Goal: Check status: Check status

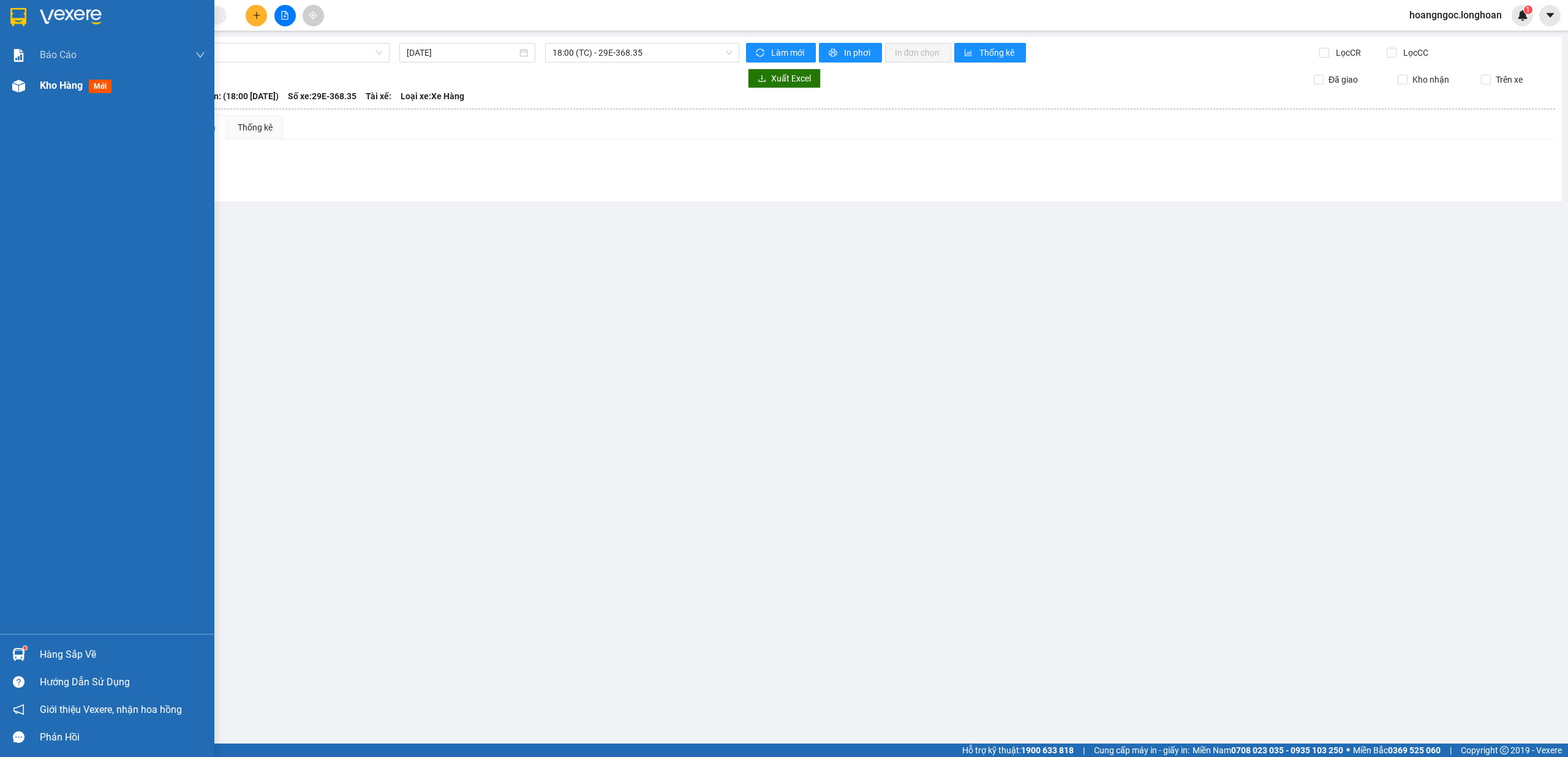
click at [27, 94] on div at bounding box center [18, 86] width 22 height 22
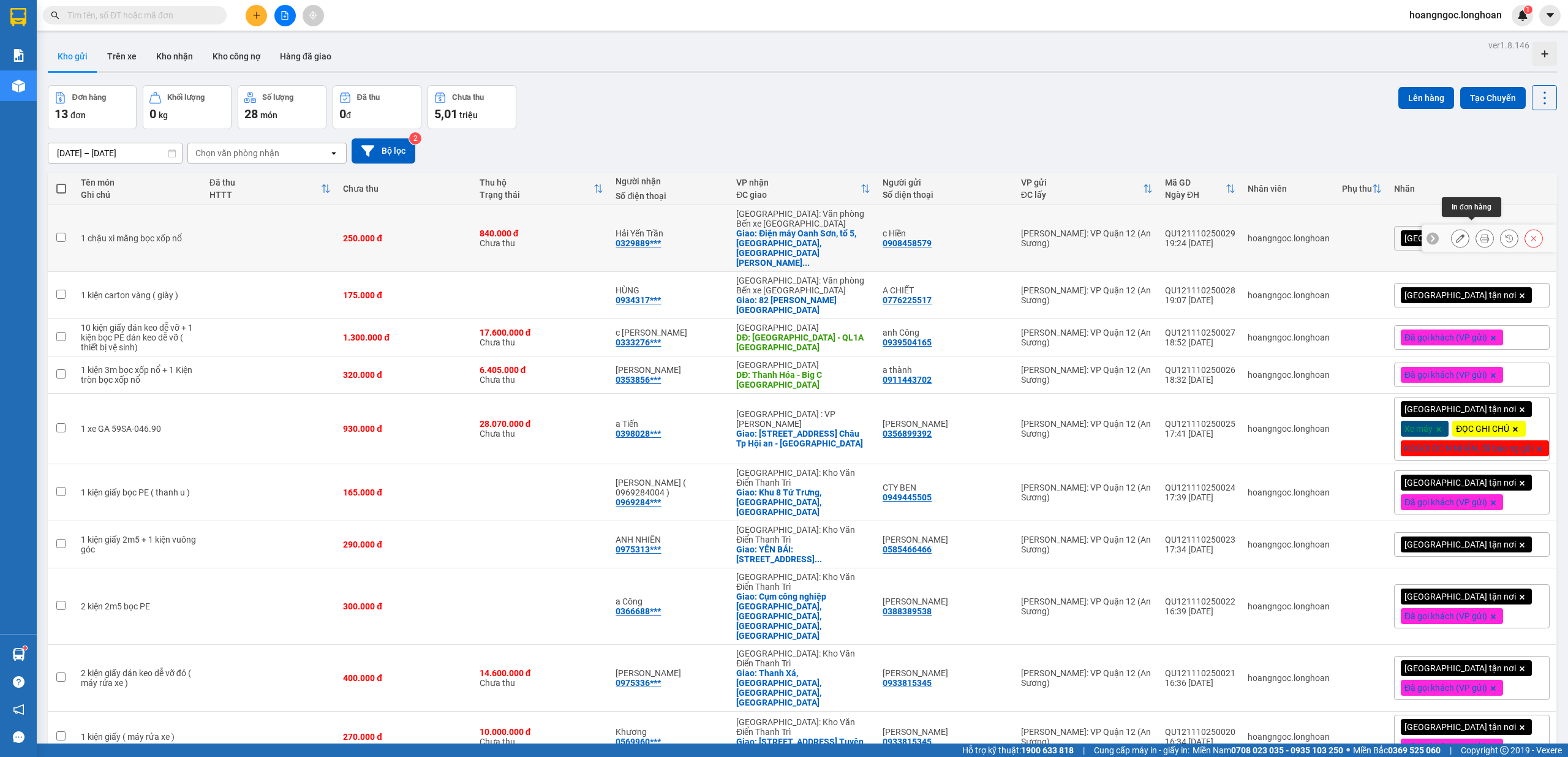
click at [1481, 234] on icon at bounding box center [1485, 238] width 9 height 9
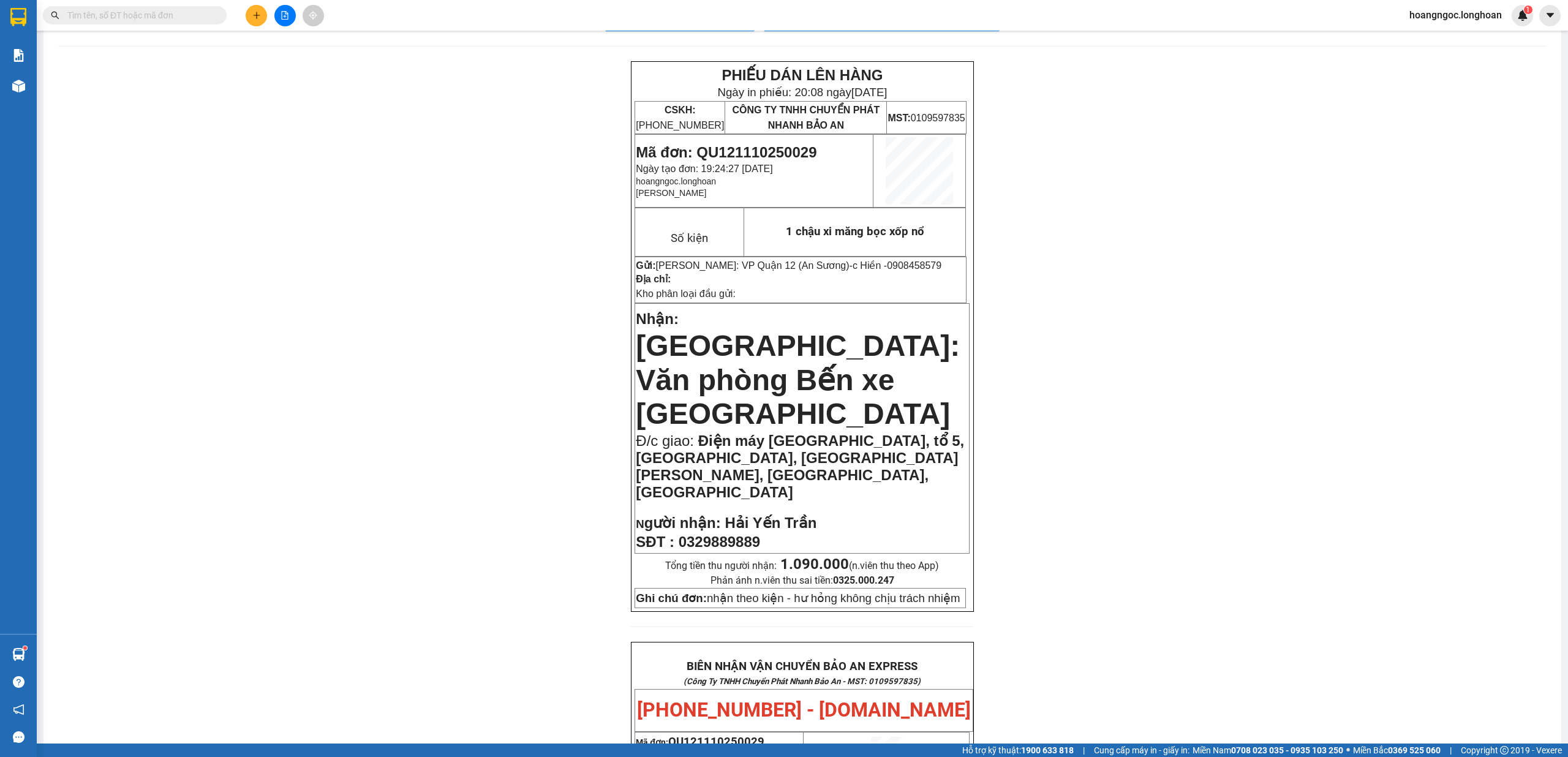
scroll to position [81, 0]
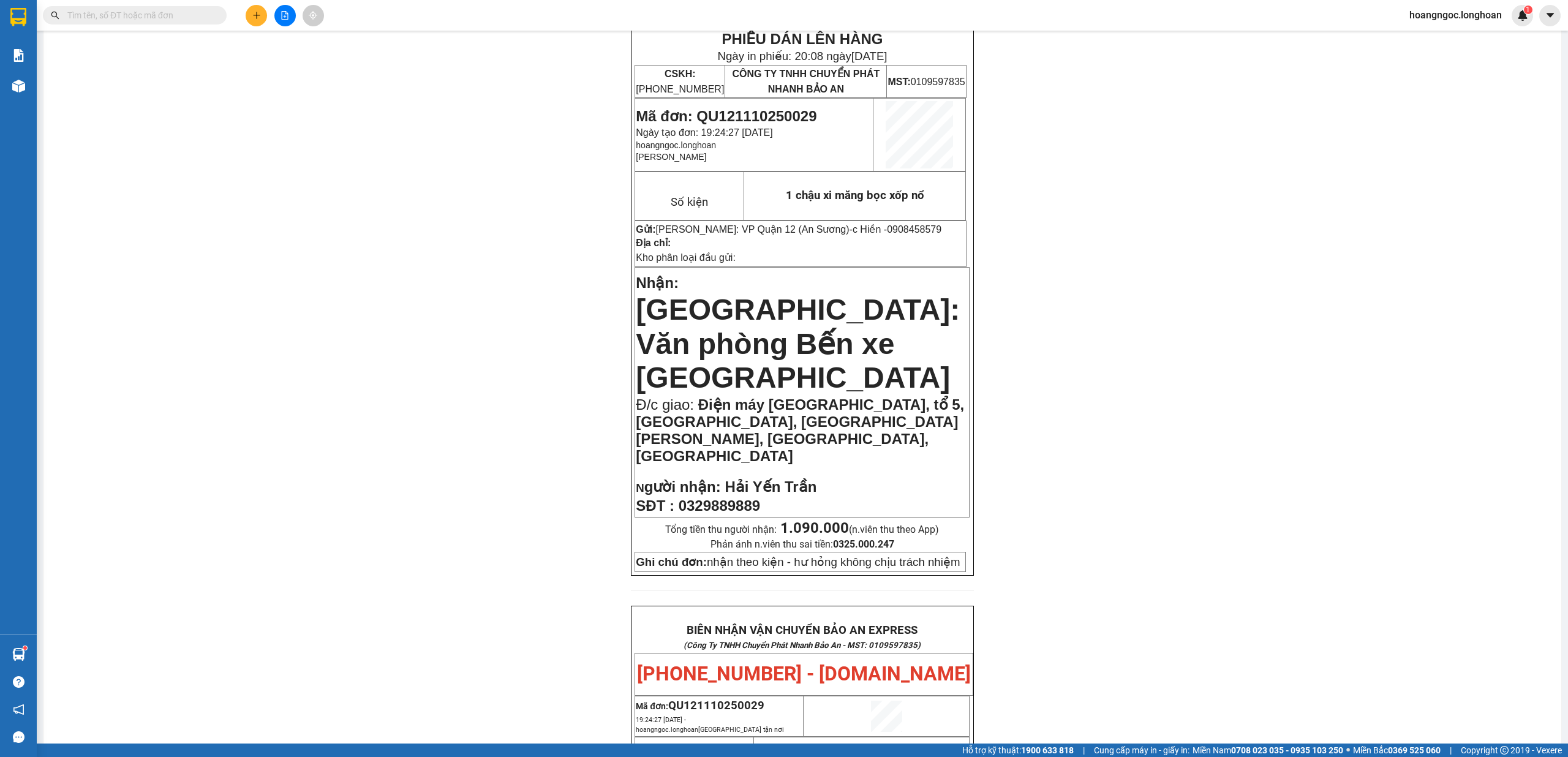
click at [792, 519] on strong "1.090.000" at bounding box center [814, 528] width 68 height 17
click at [458, 491] on div "PHIẾU DÁN LÊN HÀNG Ngày in phiếu: 20:08 [DATE] CSKH: [PHONE_NUMBER] CÔNG TY TNH…" at bounding box center [802, 696] width 1488 height 1342
click at [794, 519] on strong "1.090.000" at bounding box center [814, 528] width 68 height 17
click at [793, 519] on strong "1.090.000" at bounding box center [814, 528] width 68 height 17
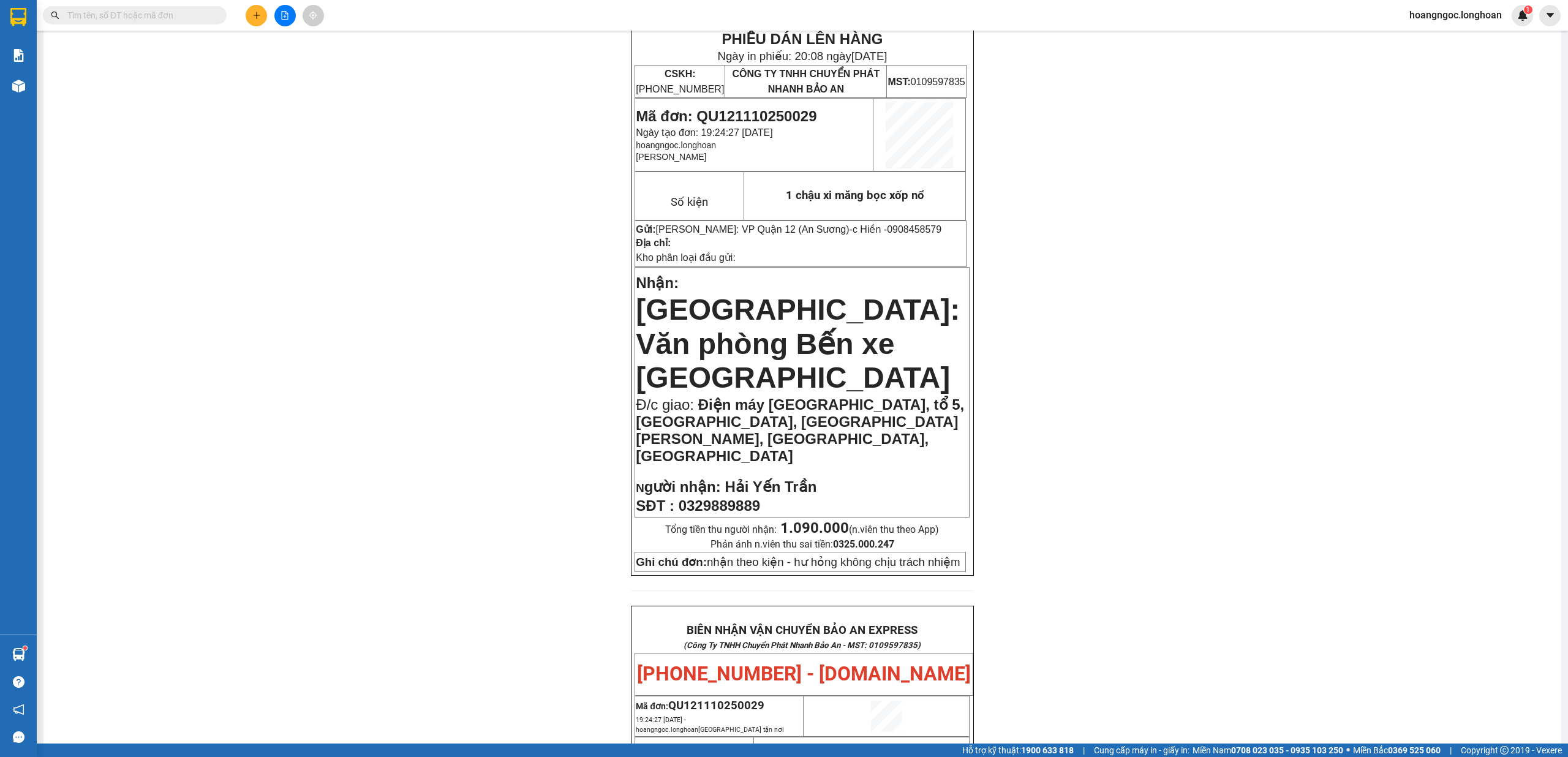
click at [426, 493] on div "PHIẾU DÁN LÊN HÀNG Ngày in phiếu: 20:08 [DATE] CSKH: [PHONE_NUMBER] CÔNG TY TNH…" at bounding box center [802, 696] width 1488 height 1342
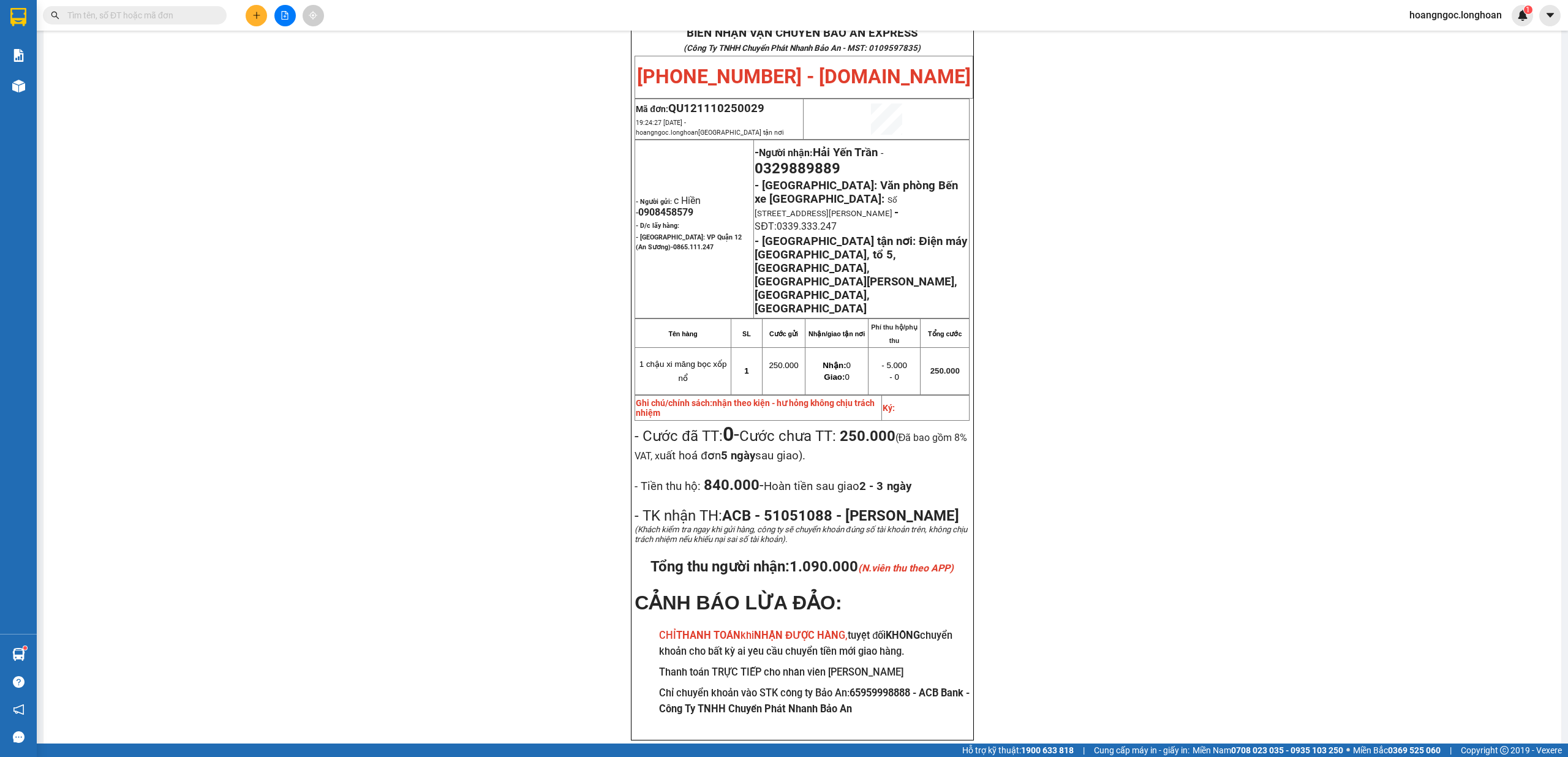
scroll to position [704, 0]
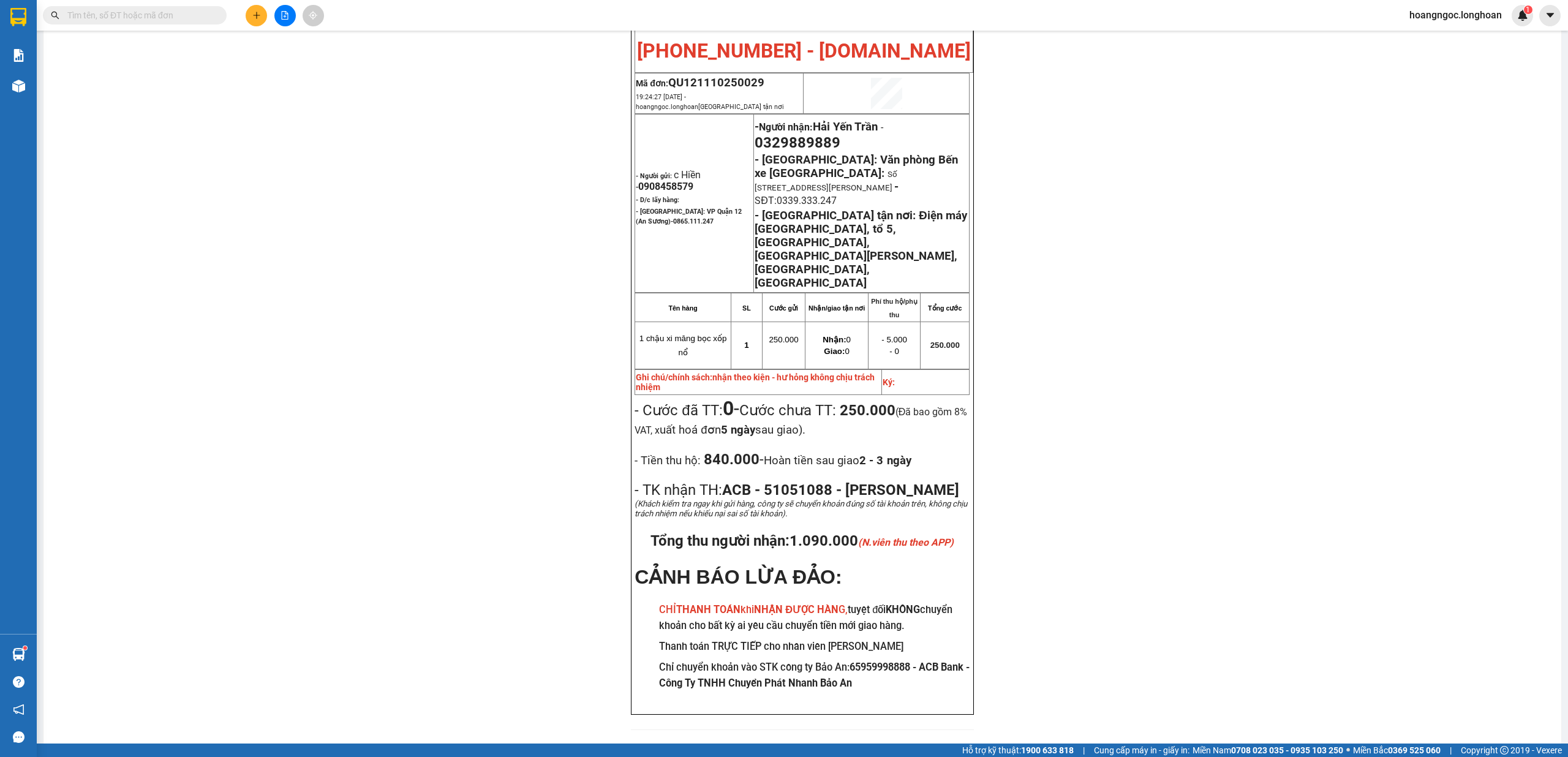
drag, startPoint x: 1179, startPoint y: 329, endPoint x: 543, endPoint y: 253, distance: 640.5
click at [1177, 328] on div "PHIẾU DÁN LÊN HÀNG Ngày in phiếu: 20:08 [DATE] CSKH: [PHONE_NUMBER] CÔNG TY TNH…" at bounding box center [802, 74] width 1488 height 1342
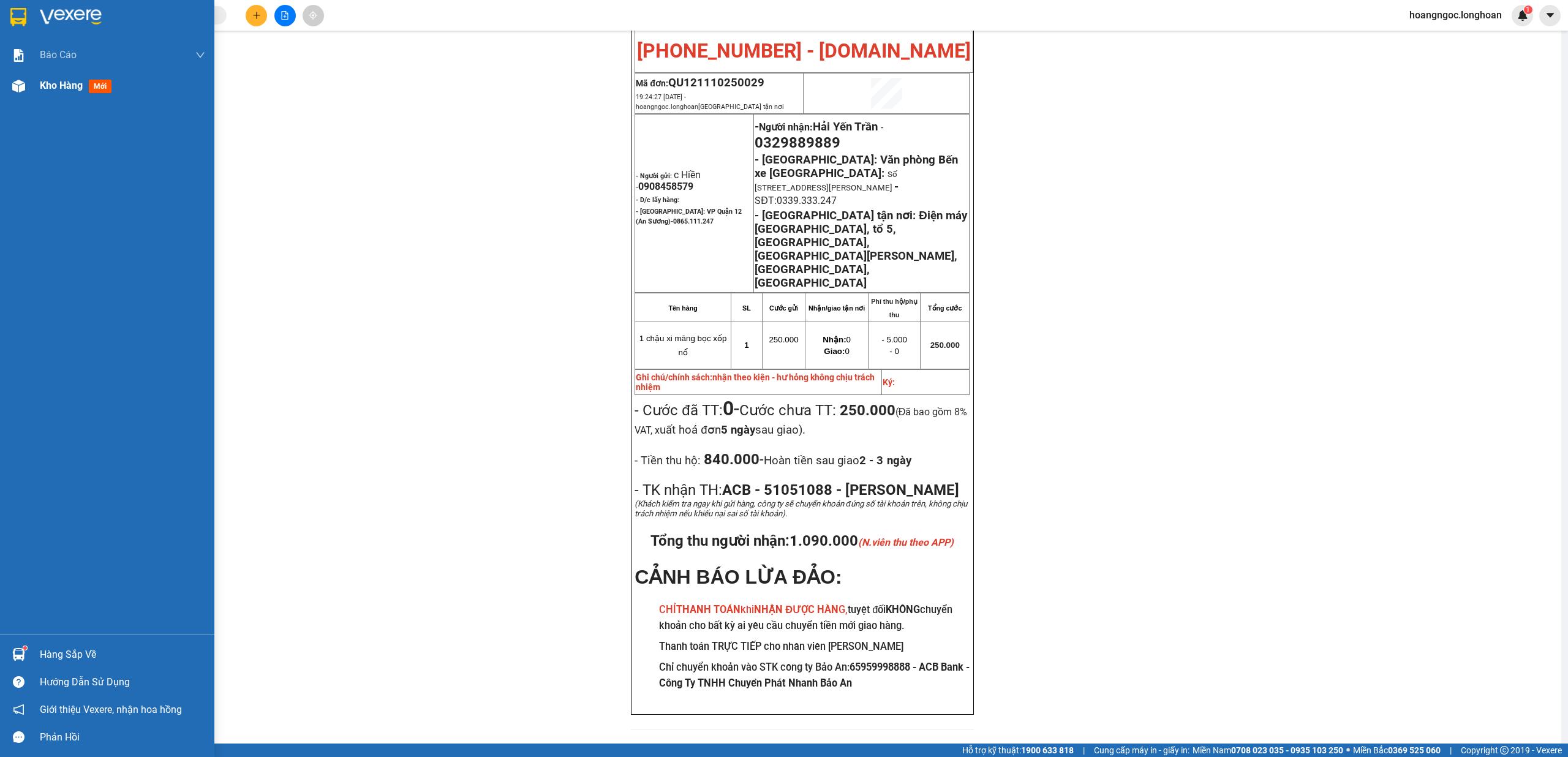
click at [76, 89] on span "Kho hàng" at bounding box center [61, 85] width 43 height 11
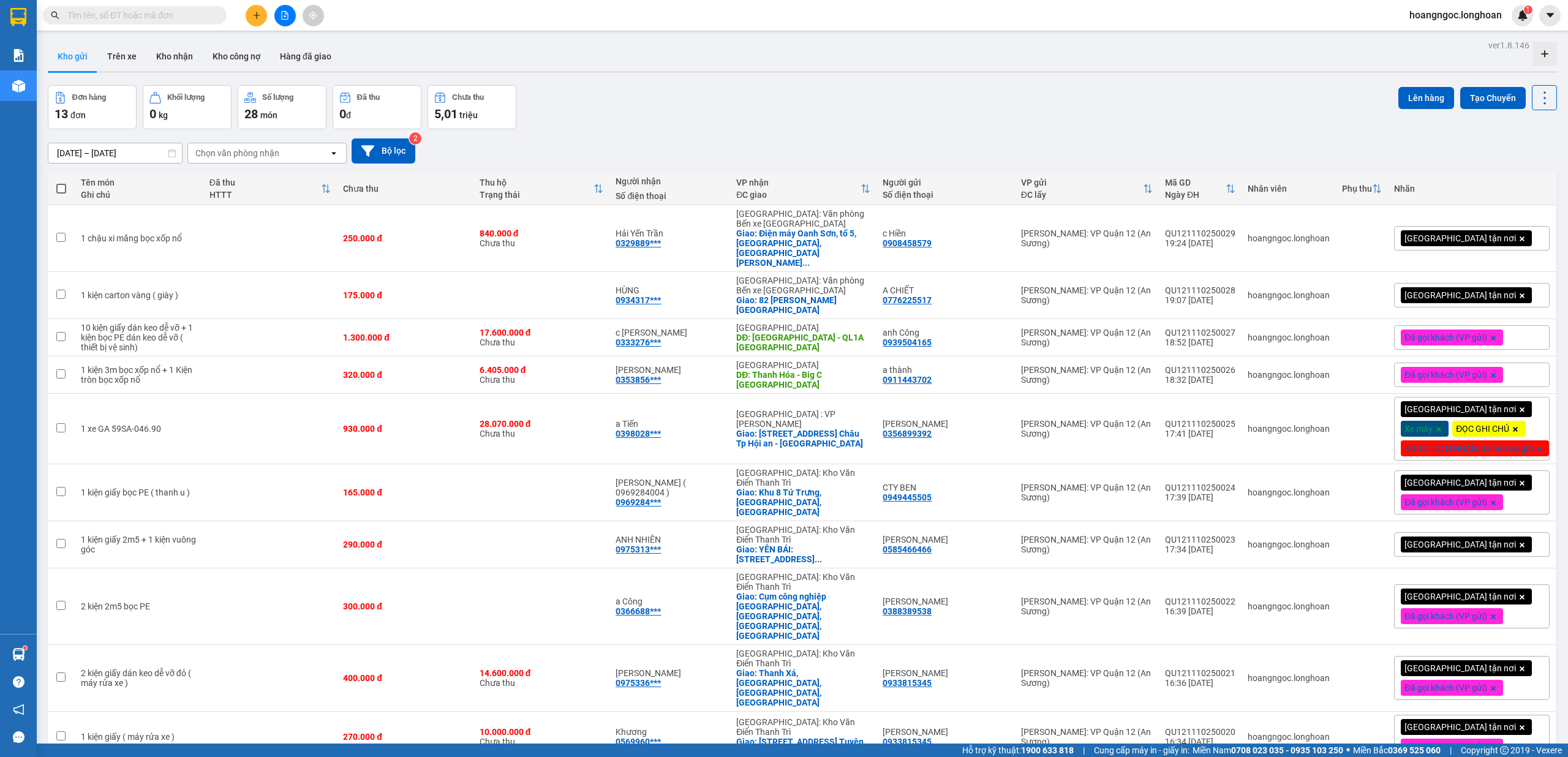
click at [1475, 226] on div "[GEOGRAPHIC_DATA] tận nơi" at bounding box center [1471, 238] width 155 height 25
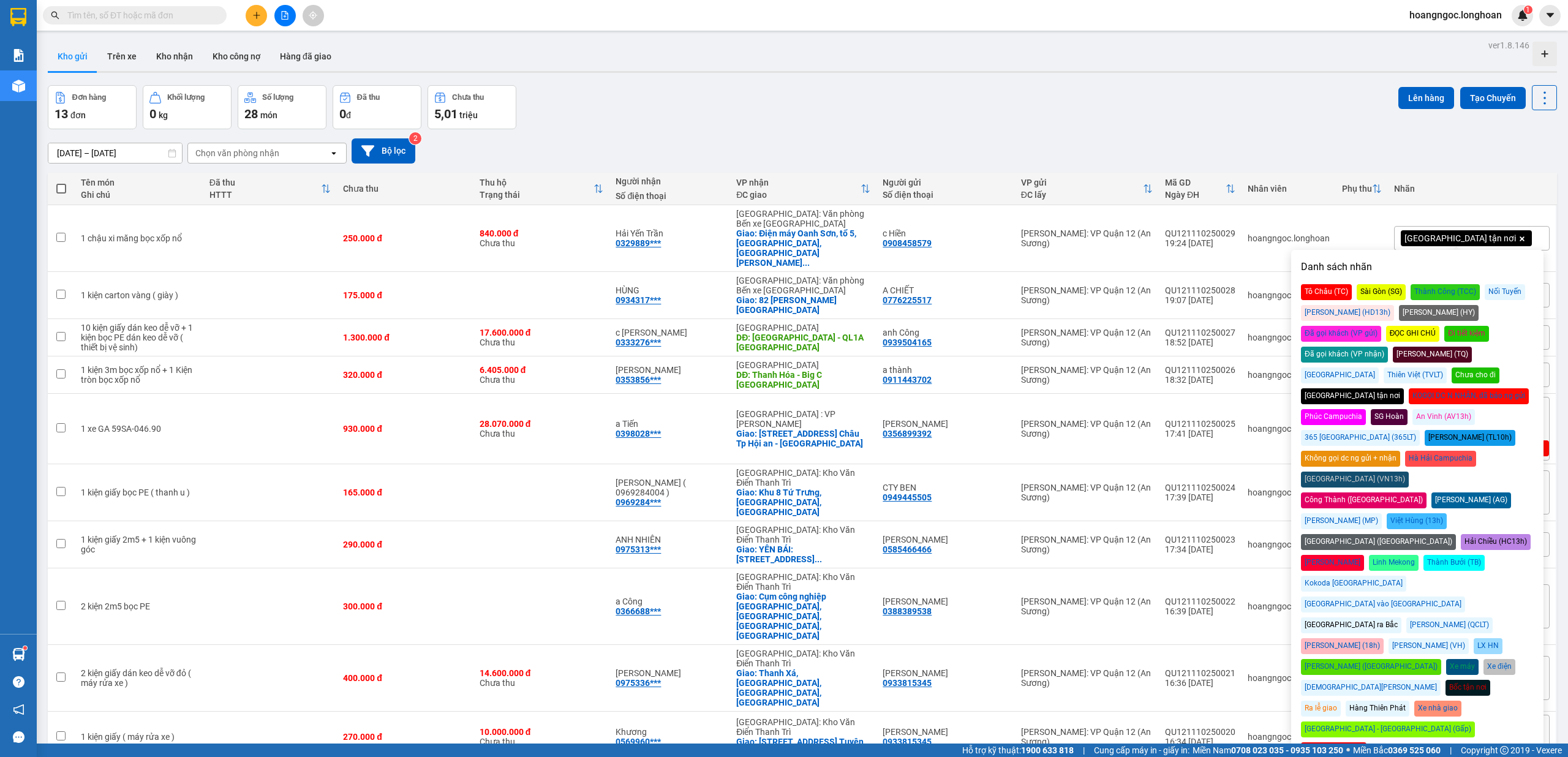
click at [1381, 326] on div "Đã gọi khách (VP gửi)" at bounding box center [1341, 333] width 80 height 16
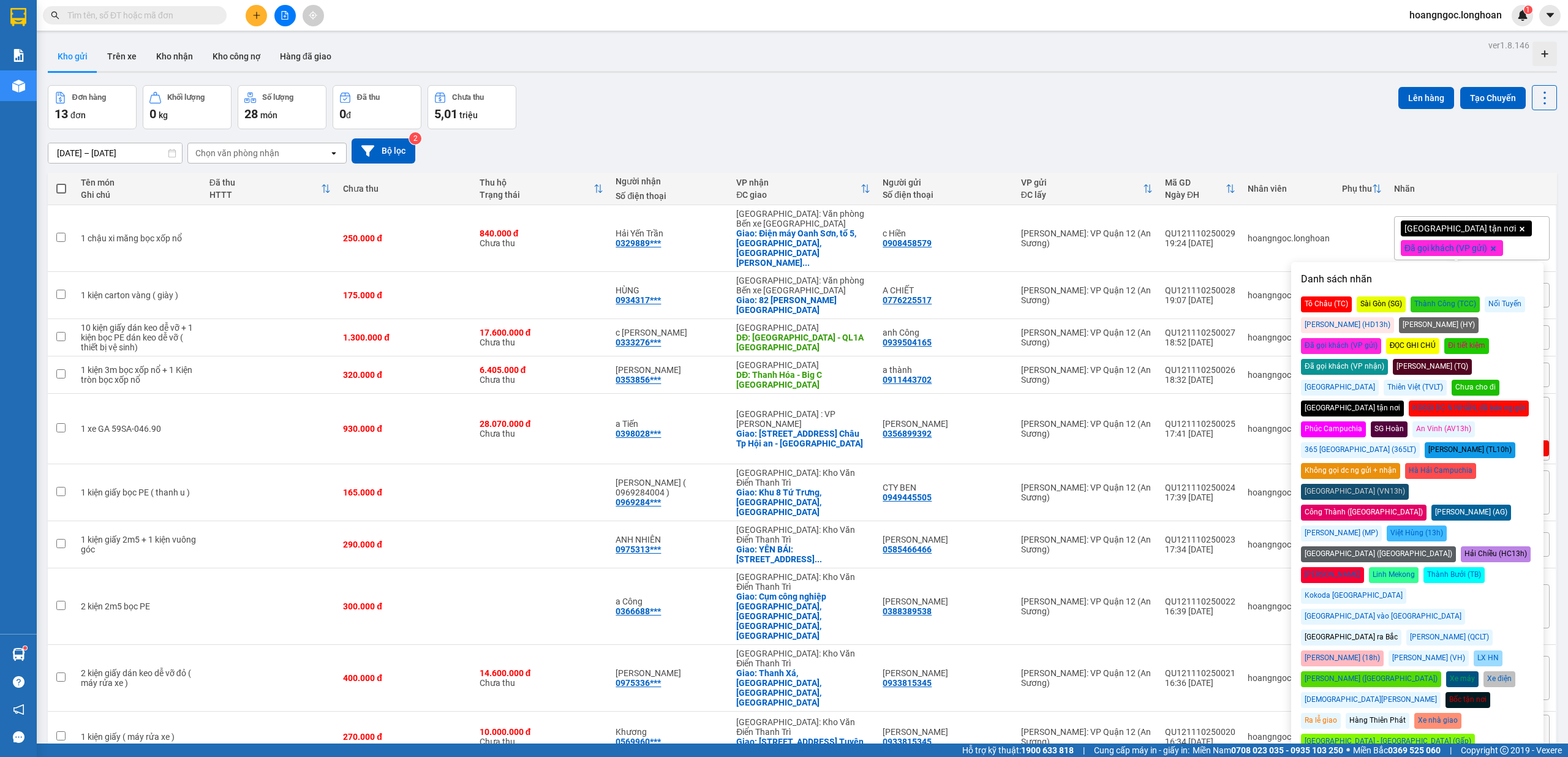
drag, startPoint x: 1356, startPoint y: 129, endPoint x: 1347, endPoint y: 145, distance: 18.4
click at [1356, 130] on div "[DATE] – [DATE] Press the down arrow key to interact with the calendar and sele…" at bounding box center [802, 151] width 1509 height 44
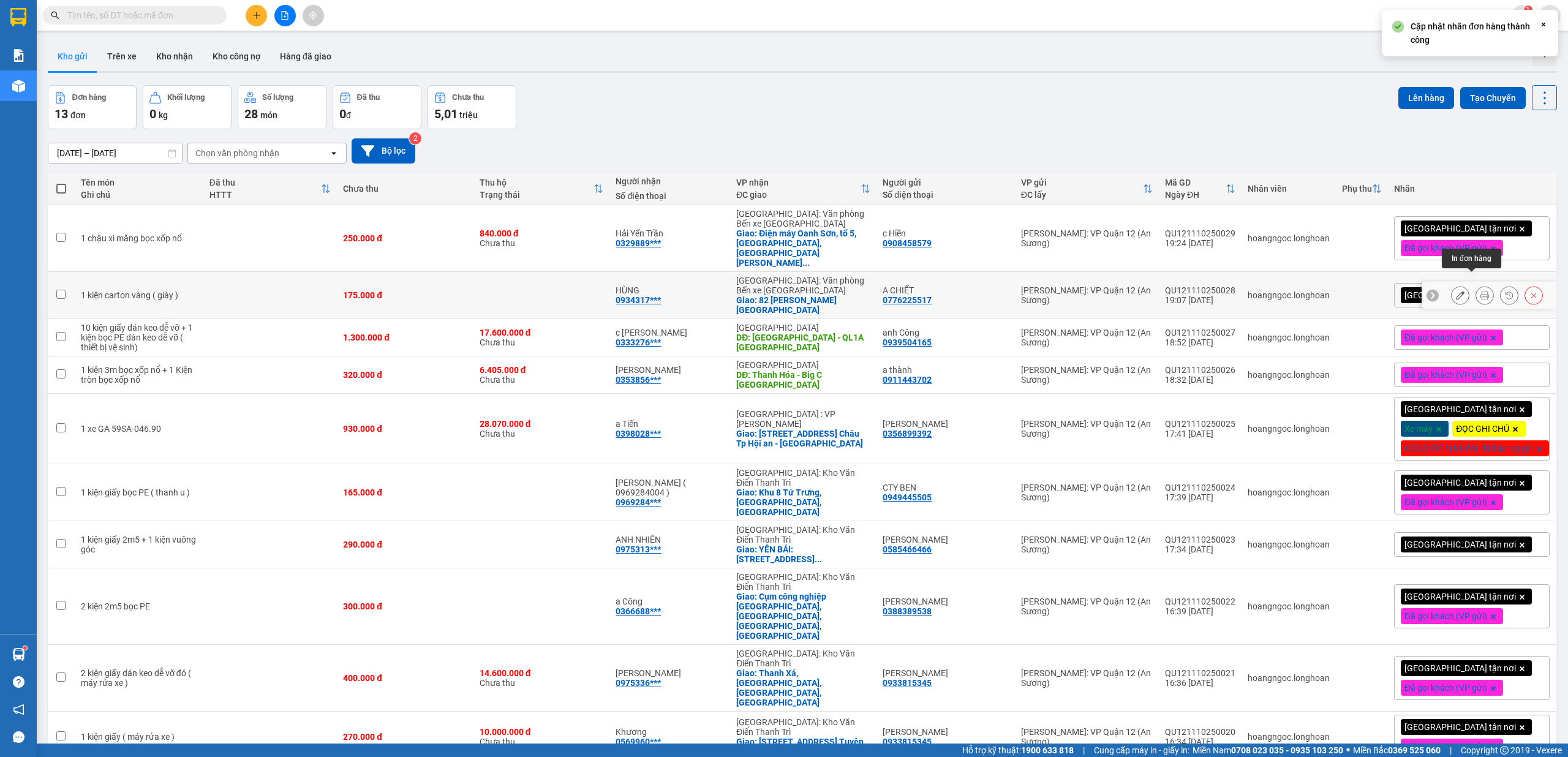
click at [1481, 290] on icon at bounding box center [1485, 294] width 9 height 9
